Goal: Check status

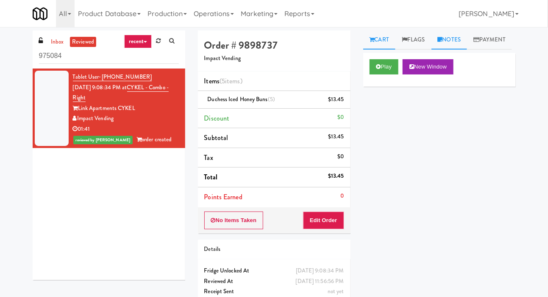
click at [461, 42] on link "Notes" at bounding box center [449, 39] width 36 height 19
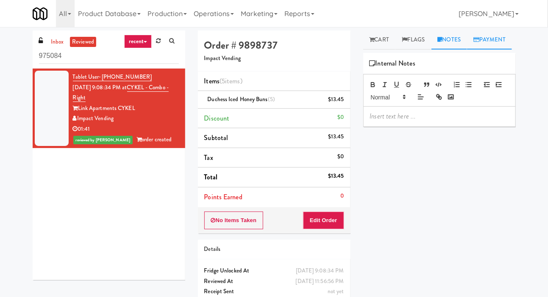
click at [467, 50] on link "Payment" at bounding box center [489, 39] width 45 height 19
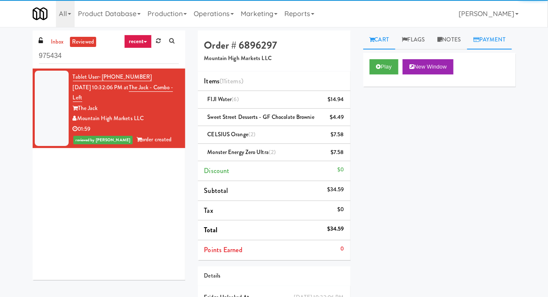
click at [467, 50] on link "Payment" at bounding box center [489, 39] width 45 height 19
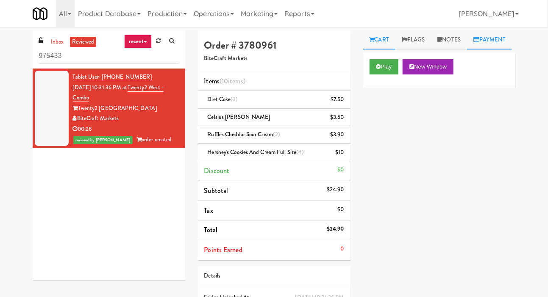
click at [467, 50] on link "Payment" at bounding box center [489, 39] width 45 height 19
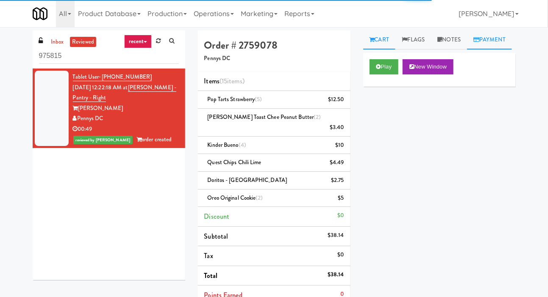
click at [467, 50] on link "Payment" at bounding box center [489, 39] width 45 height 19
